Goal: Check status: Check status

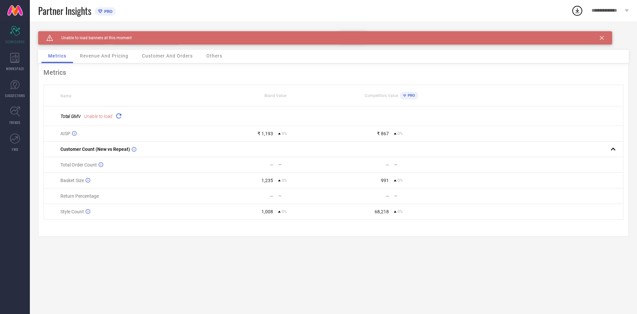
click at [92, 58] on span "Revenue And Pricing" at bounding box center [104, 55] width 48 height 5
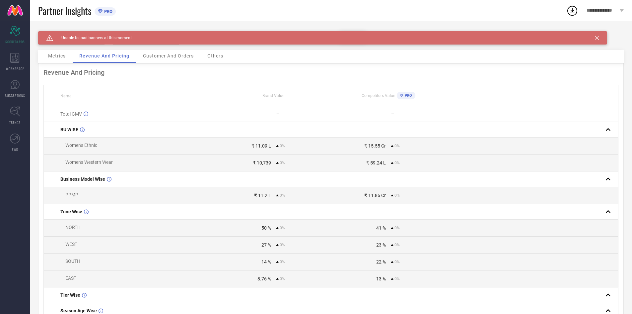
click at [55, 57] on span "Metrics" at bounding box center [57, 55] width 18 height 5
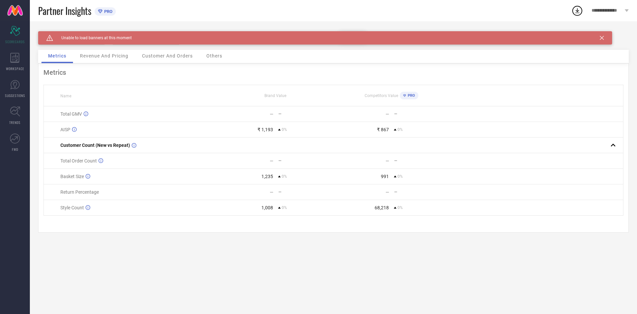
click at [602, 36] on div "Caution Created with Sketch. Unable to load banners at this moment" at bounding box center [325, 37] width 574 height 13
click at [601, 37] on icon at bounding box center [602, 38] width 4 height 4
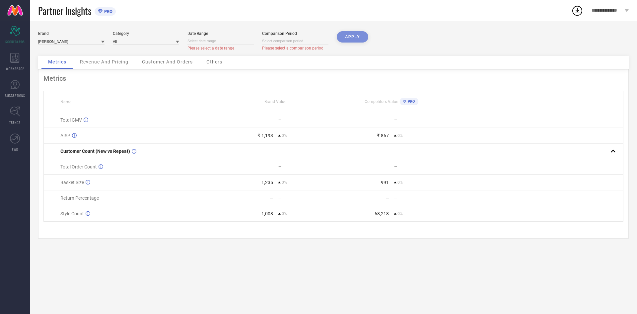
select select "9"
select select "2025"
select select "10"
select select "2025"
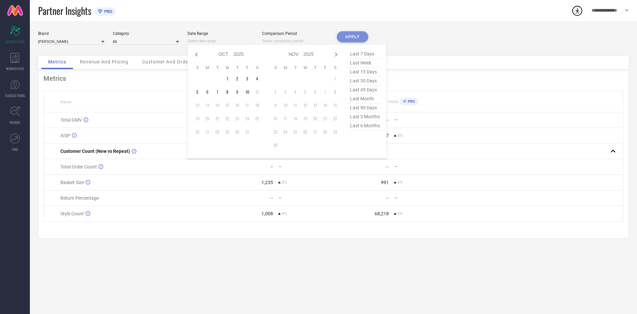
click at [204, 42] on input at bounding box center [220, 40] width 66 height 7
click at [228, 75] on td "1" at bounding box center [227, 79] width 10 height 10
type input "[DATE] to [DATE]"
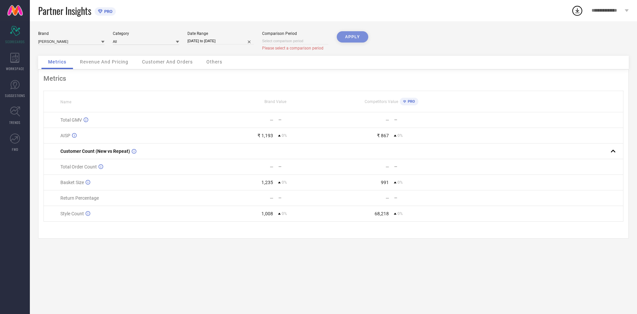
click at [284, 42] on input at bounding box center [295, 40] width 66 height 7
select select "9"
select select "2025"
select select "10"
select select "2025"
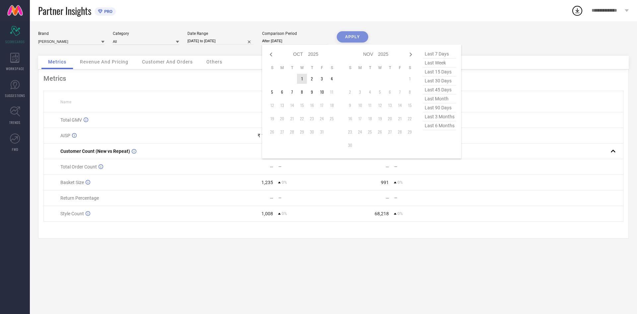
click at [300, 78] on td "1" at bounding box center [302, 79] width 10 height 10
type input "[DATE] to [DATE]"
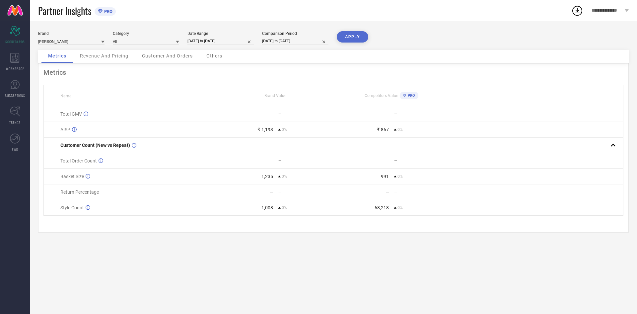
click at [354, 37] on button "APPLY" at bounding box center [353, 36] width 32 height 11
